Goal: Task Accomplishment & Management: Manage account settings

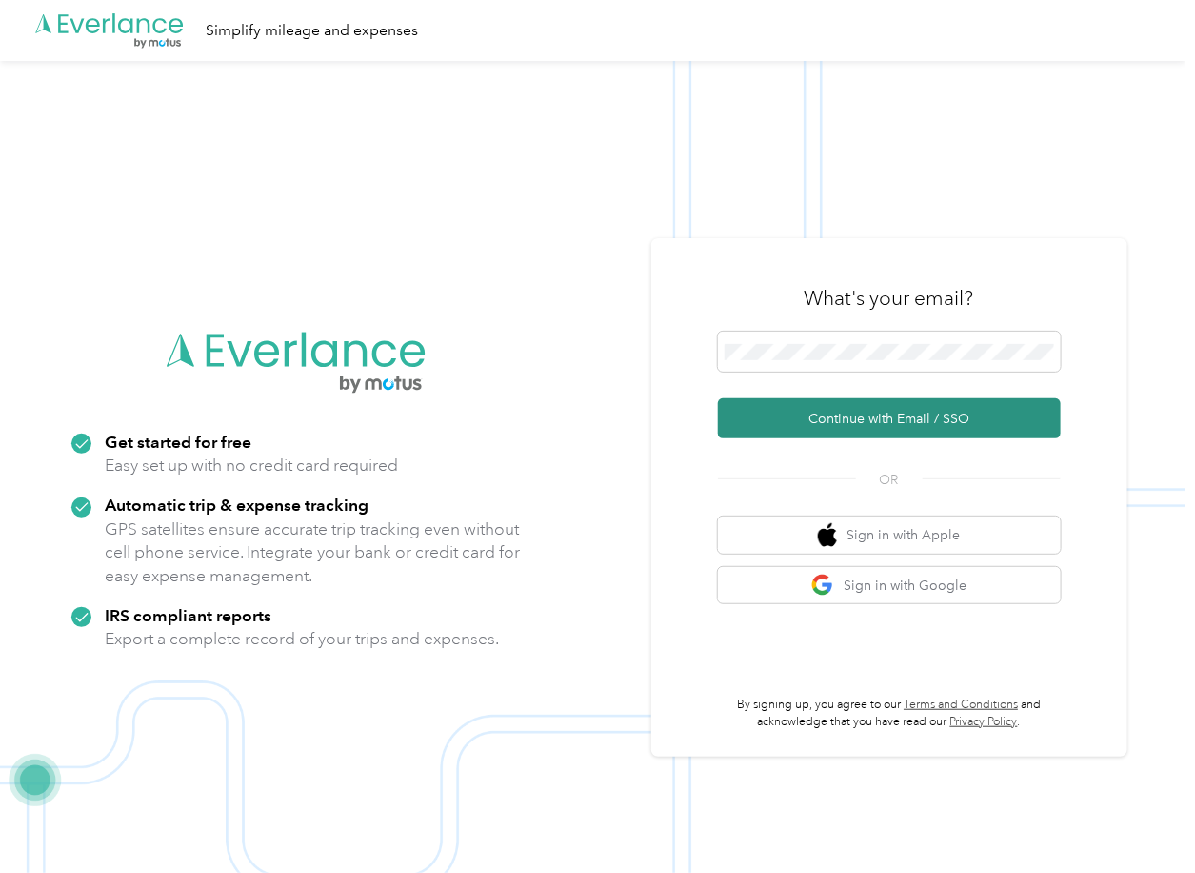
click at [778, 407] on button "Continue with Email / SSO" at bounding box center [889, 418] width 343 height 40
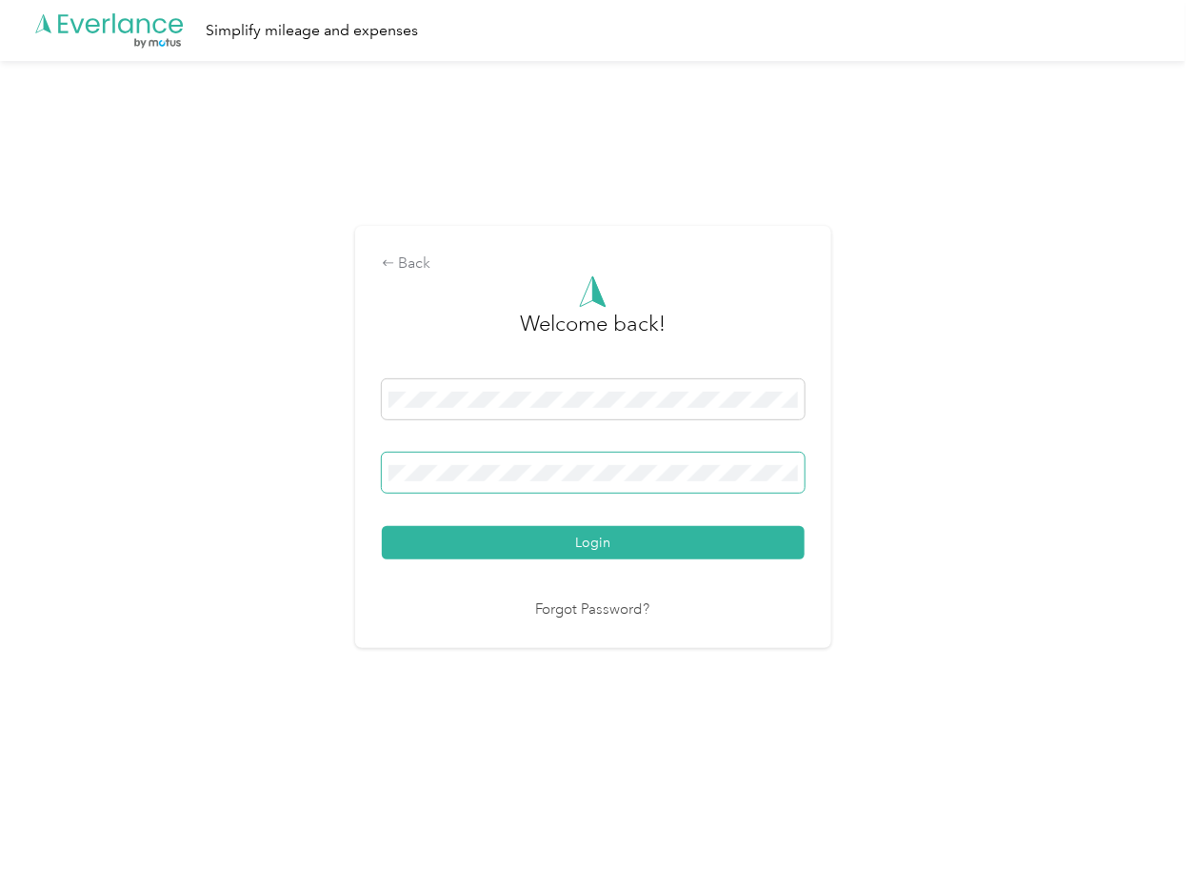
click at [499, 464] on span at bounding box center [593, 472] width 423 height 40
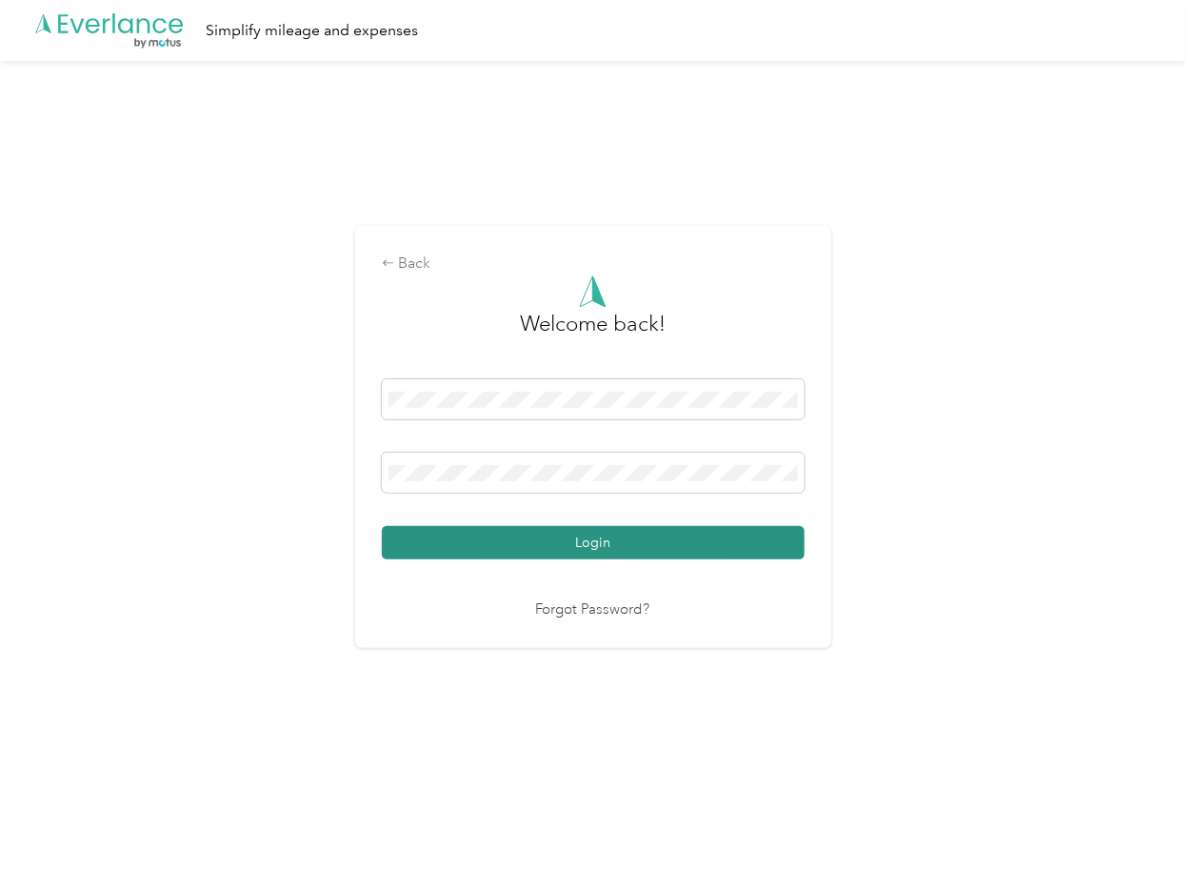
click at [435, 535] on button "Login" at bounding box center [593, 542] width 423 height 33
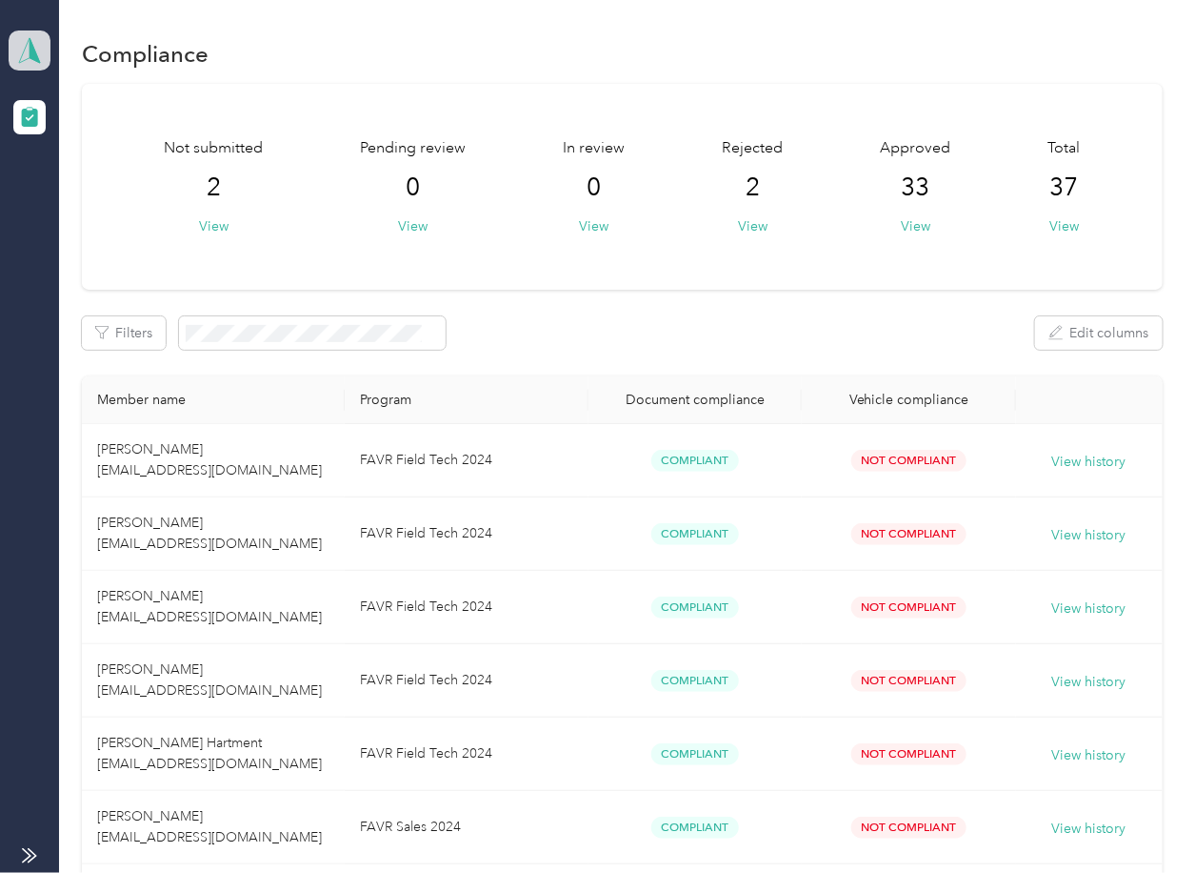
click at [26, 47] on icon at bounding box center [29, 50] width 29 height 27
click at [94, 190] on div "Log out" at bounding box center [61, 200] width 73 height 20
